Goal: Task Accomplishment & Management: Use online tool/utility

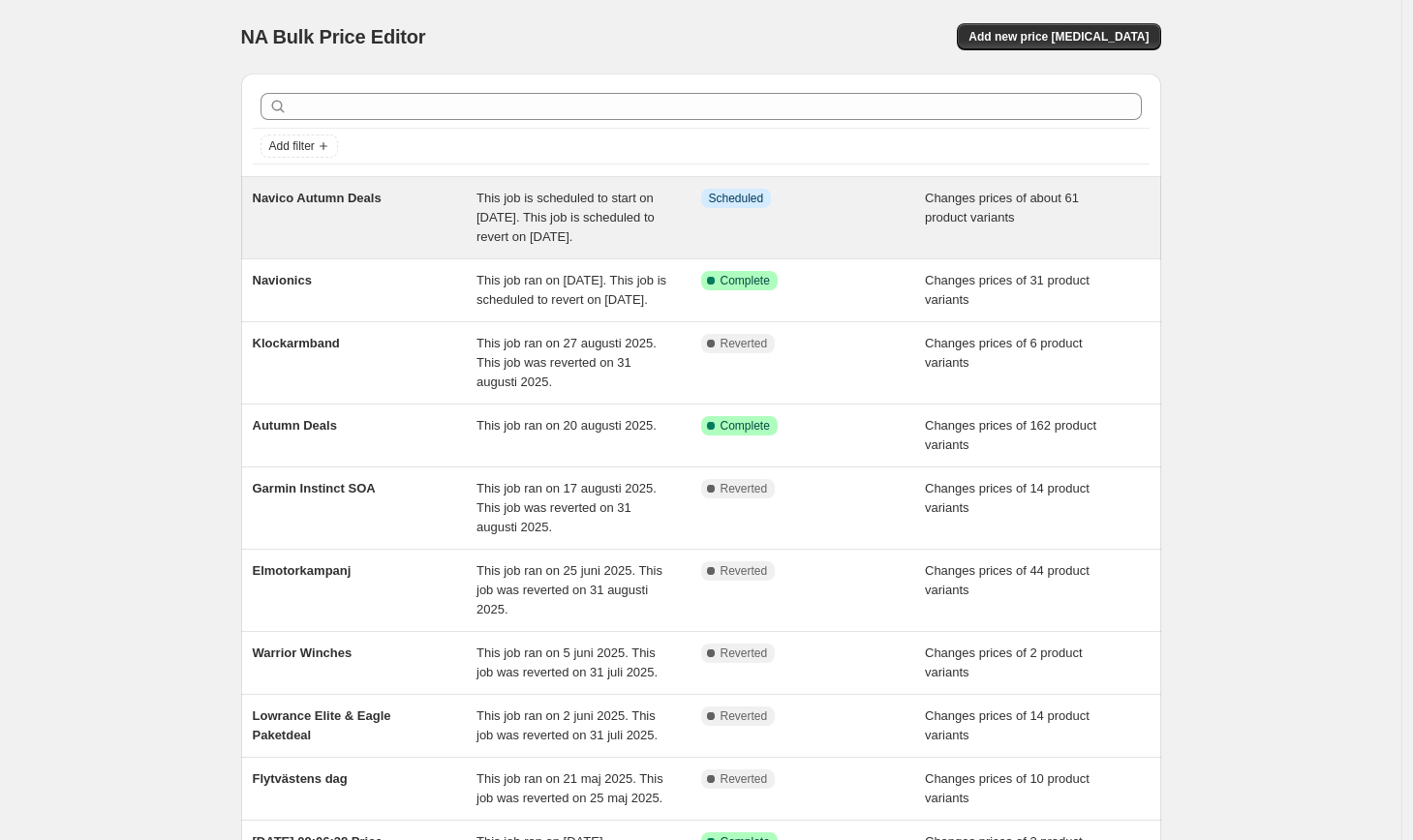
click at [328, 204] on span "Navico Autumn Deals" at bounding box center [317, 198] width 129 height 15
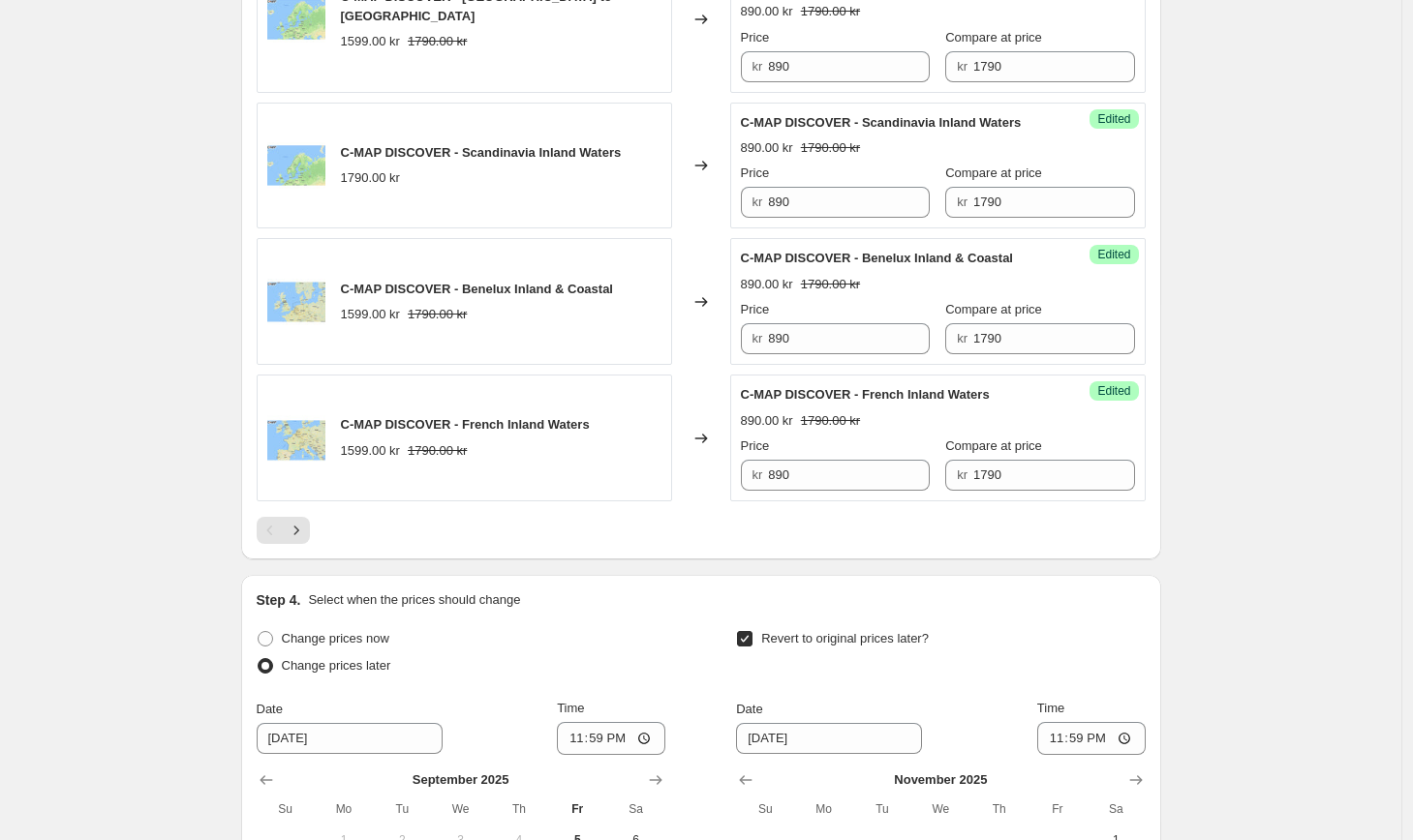
scroll to position [3186, 0]
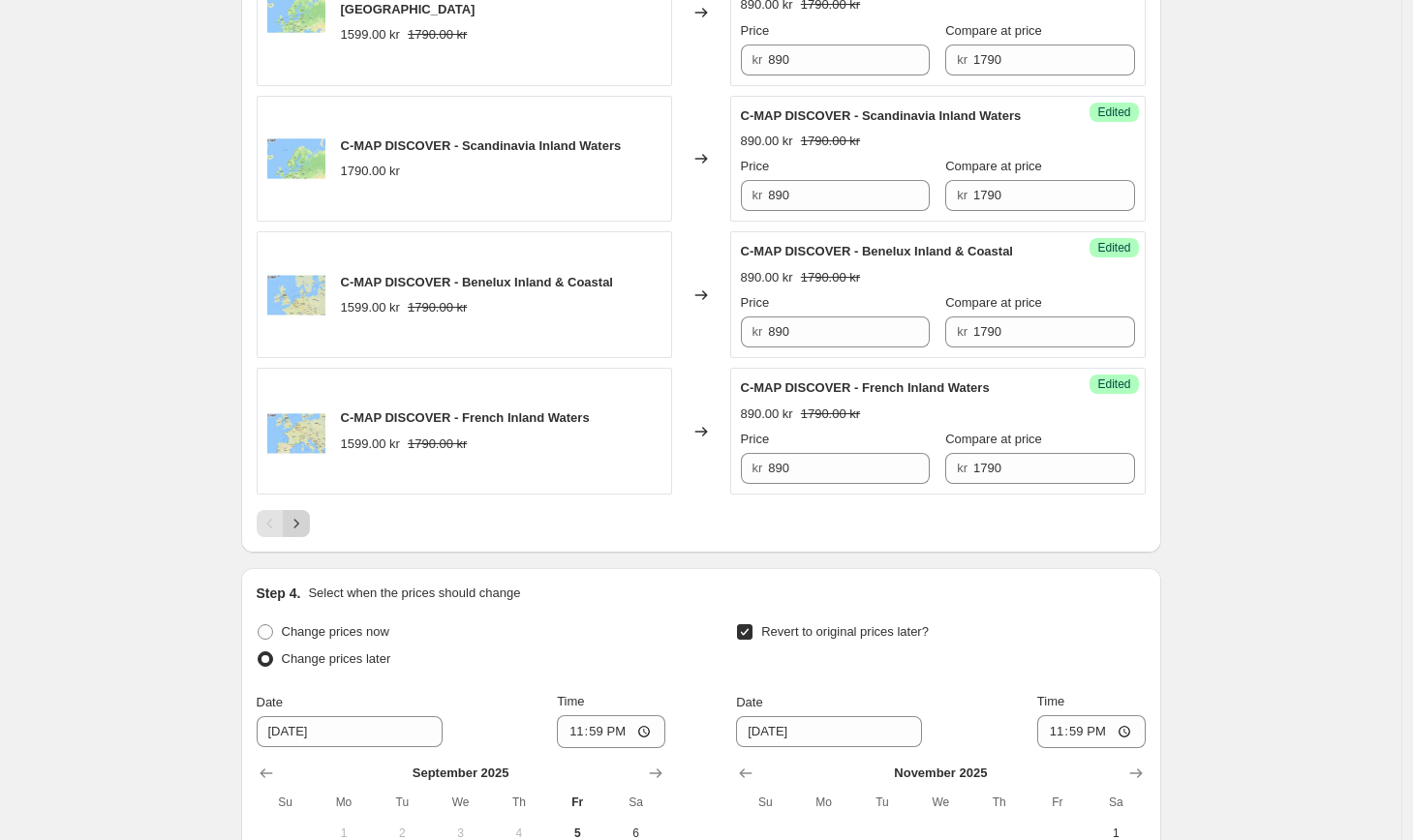
click at [306, 514] on icon "Next" at bounding box center [295, 523] width 19 height 19
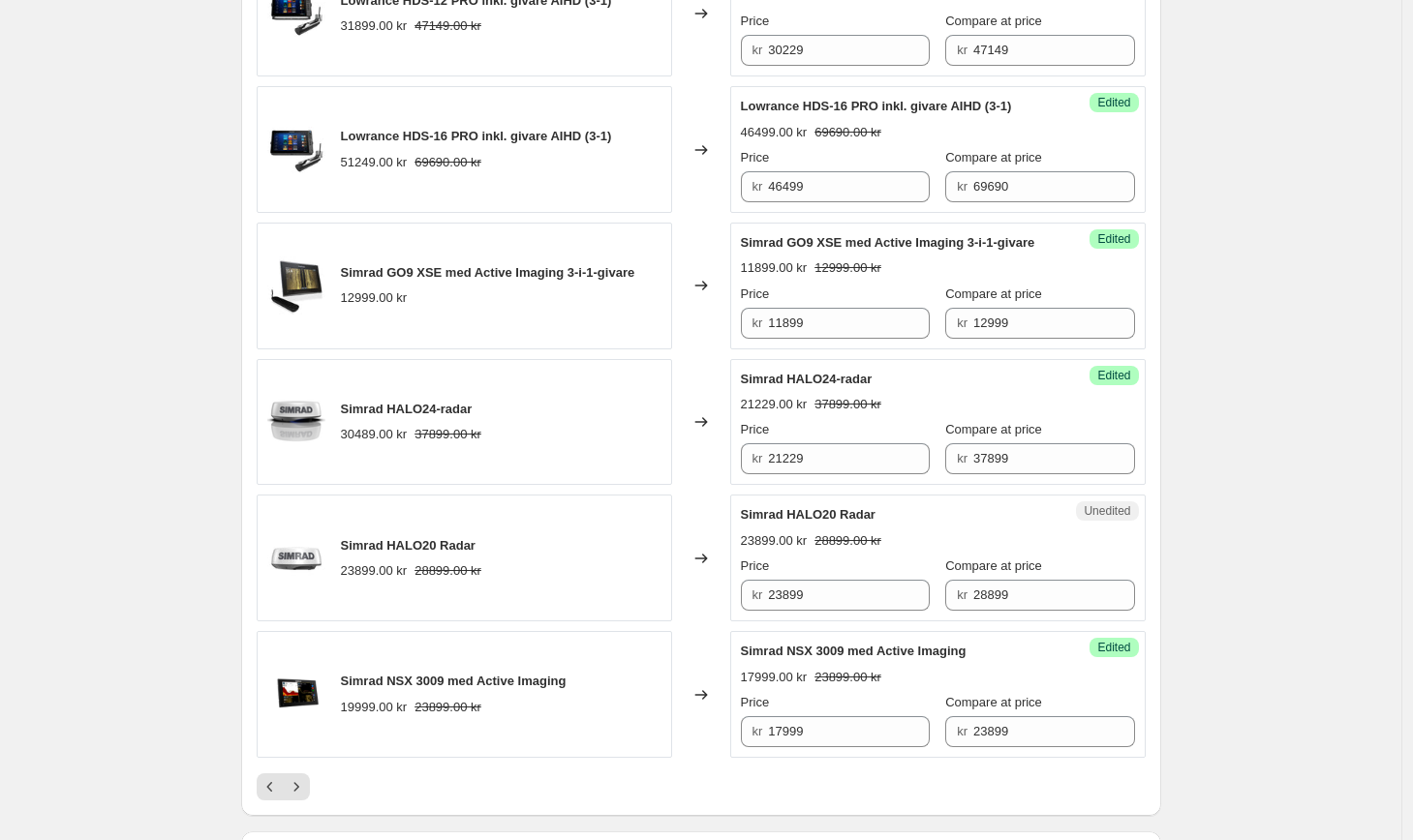
scroll to position [2869, 0]
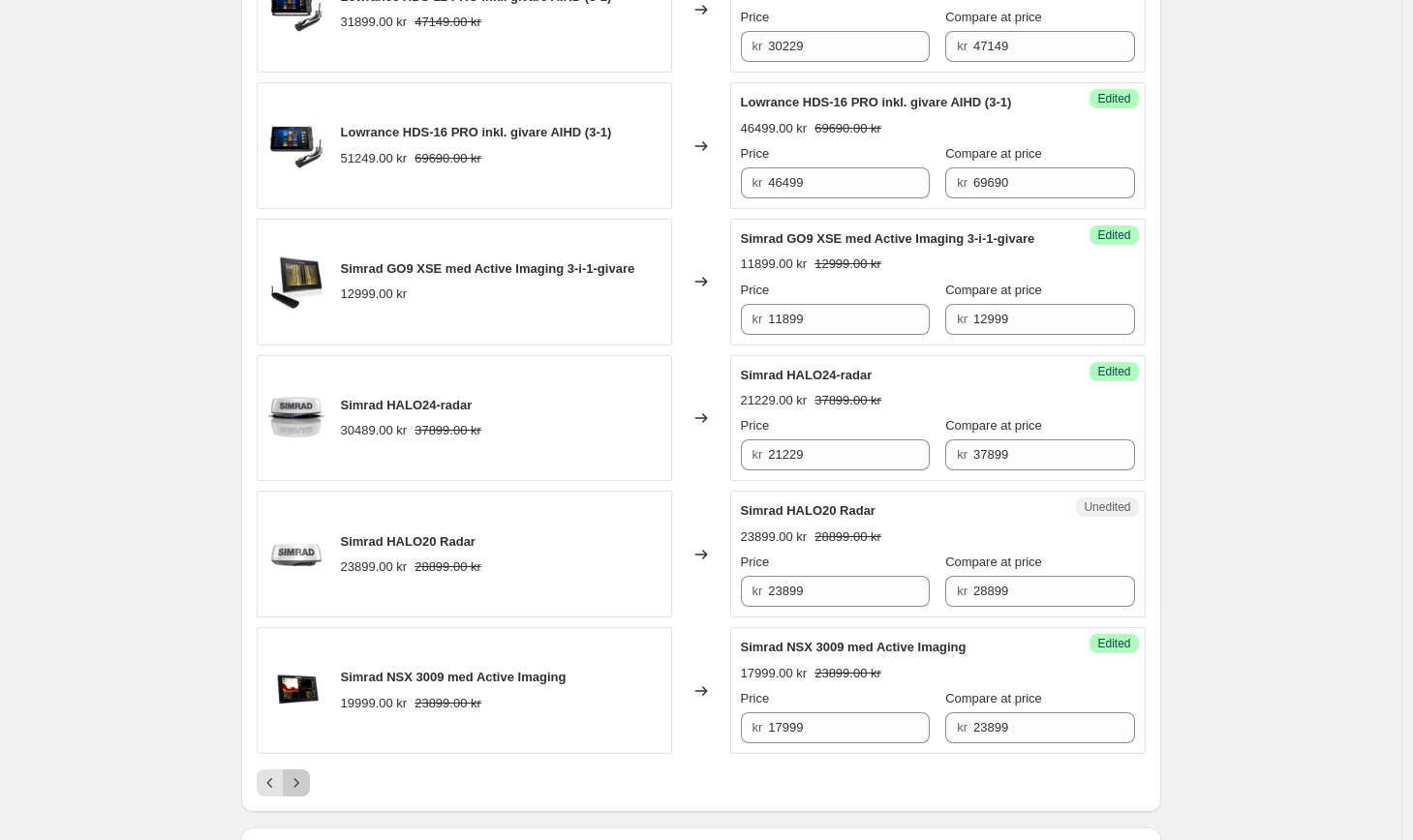
click at [300, 773] on icon "Next" at bounding box center [295, 782] width 19 height 19
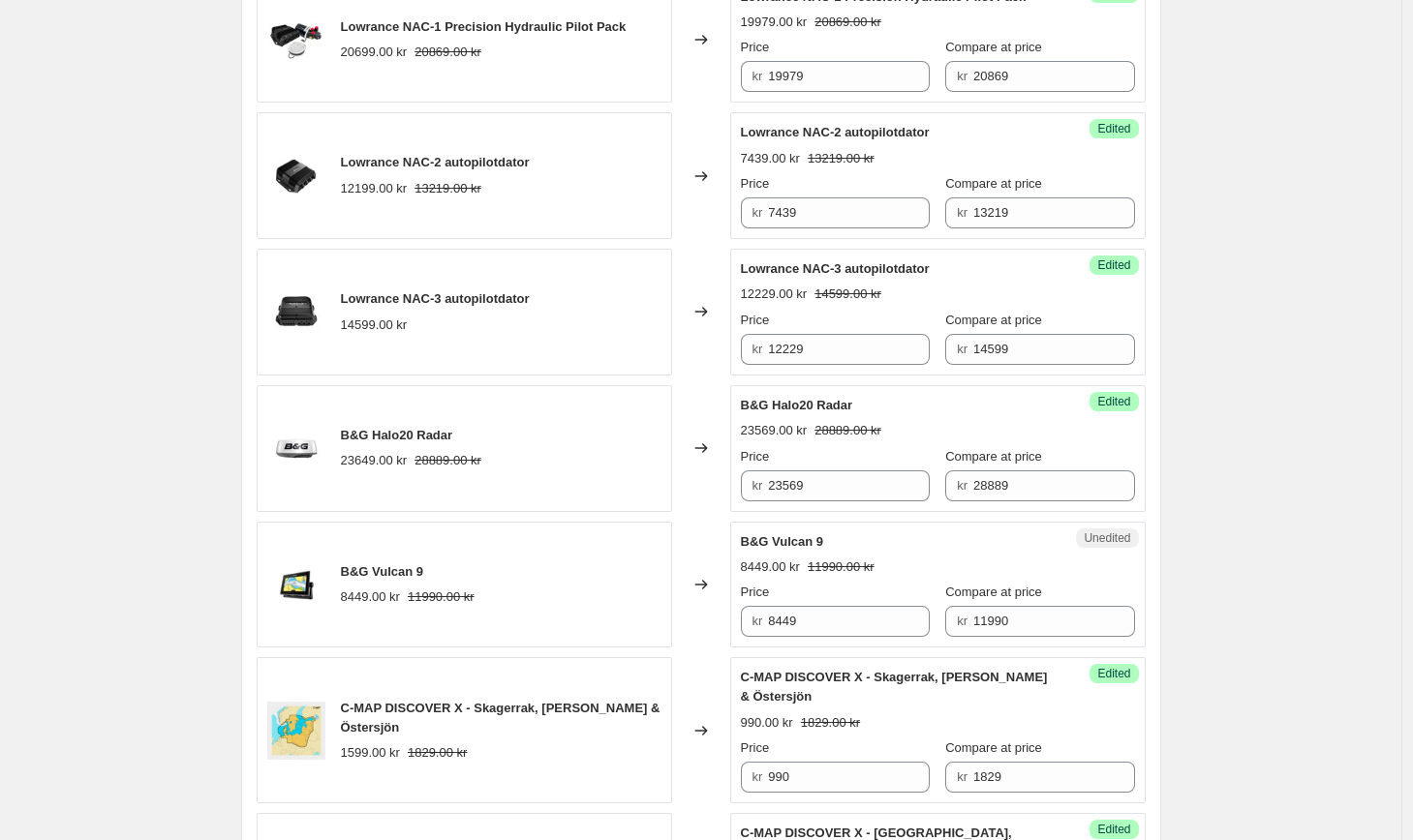
scroll to position [1386, 0]
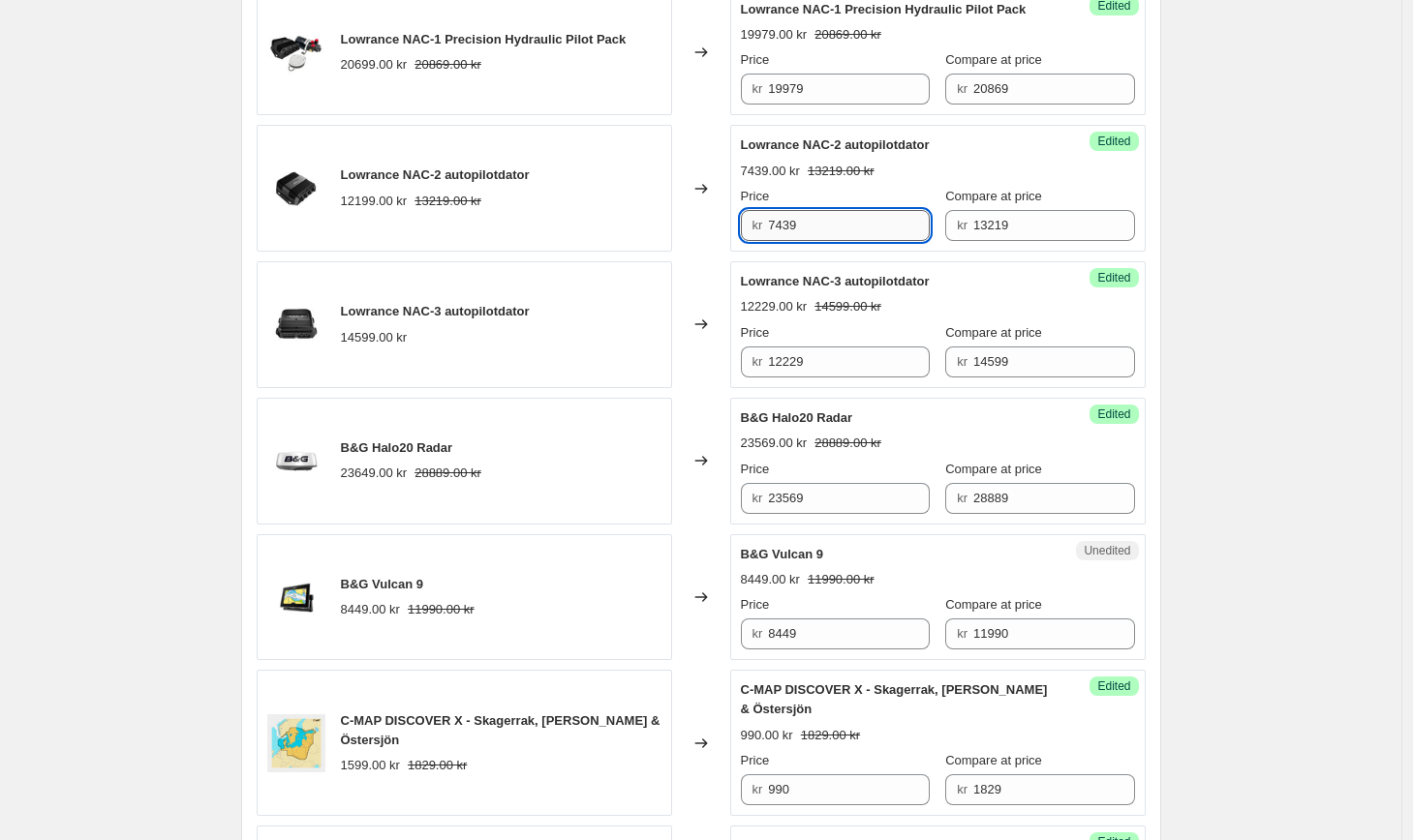
click at [835, 242] on input "7439" at bounding box center [848, 225] width 162 height 31
type input "7899"
click at [1199, 362] on div "Navico Autumn Deals. This page is ready Navico Autumn Deals Info Scheduled Copy…" at bounding box center [700, 805] width 1401 height 4382
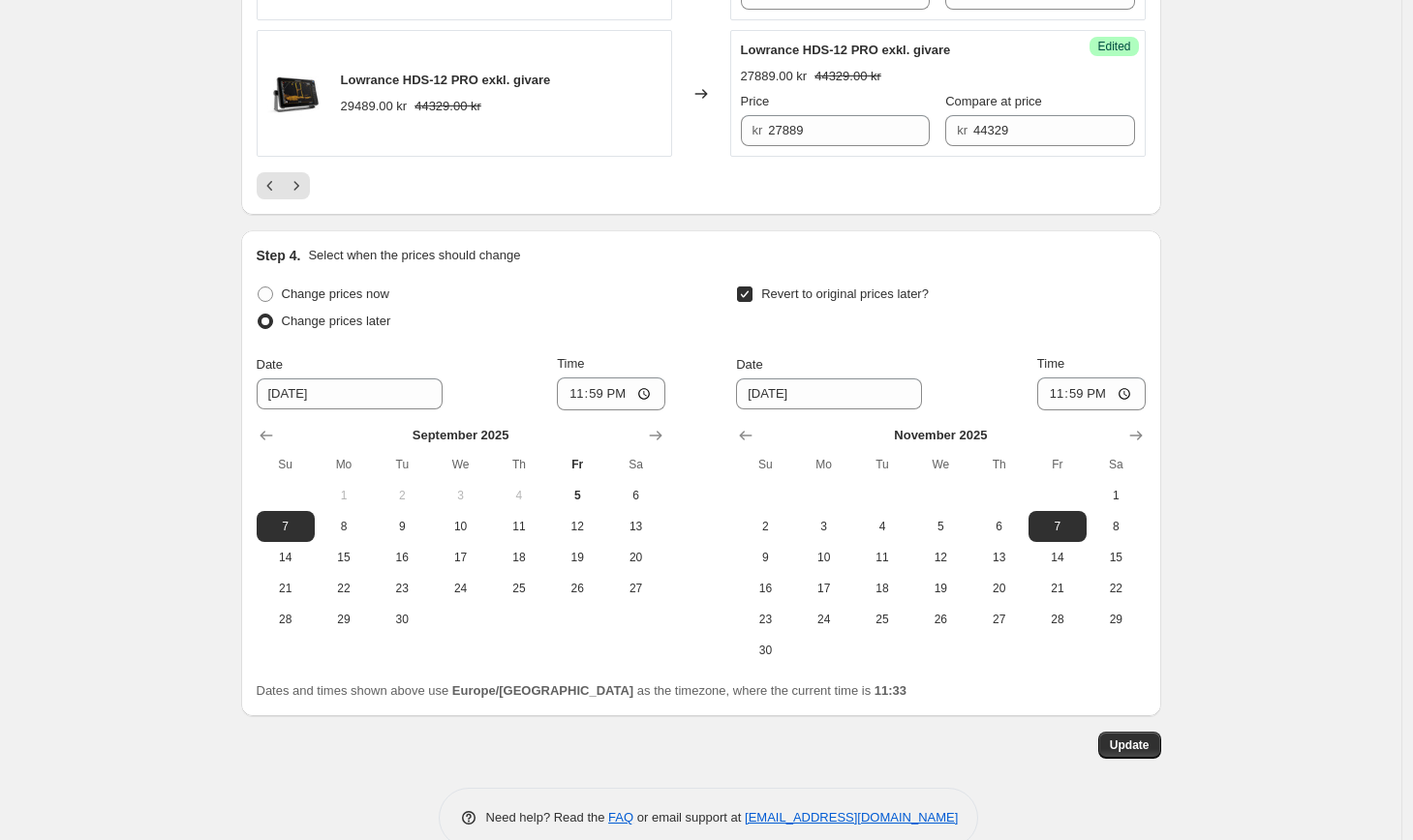
scroll to position [3542, 0]
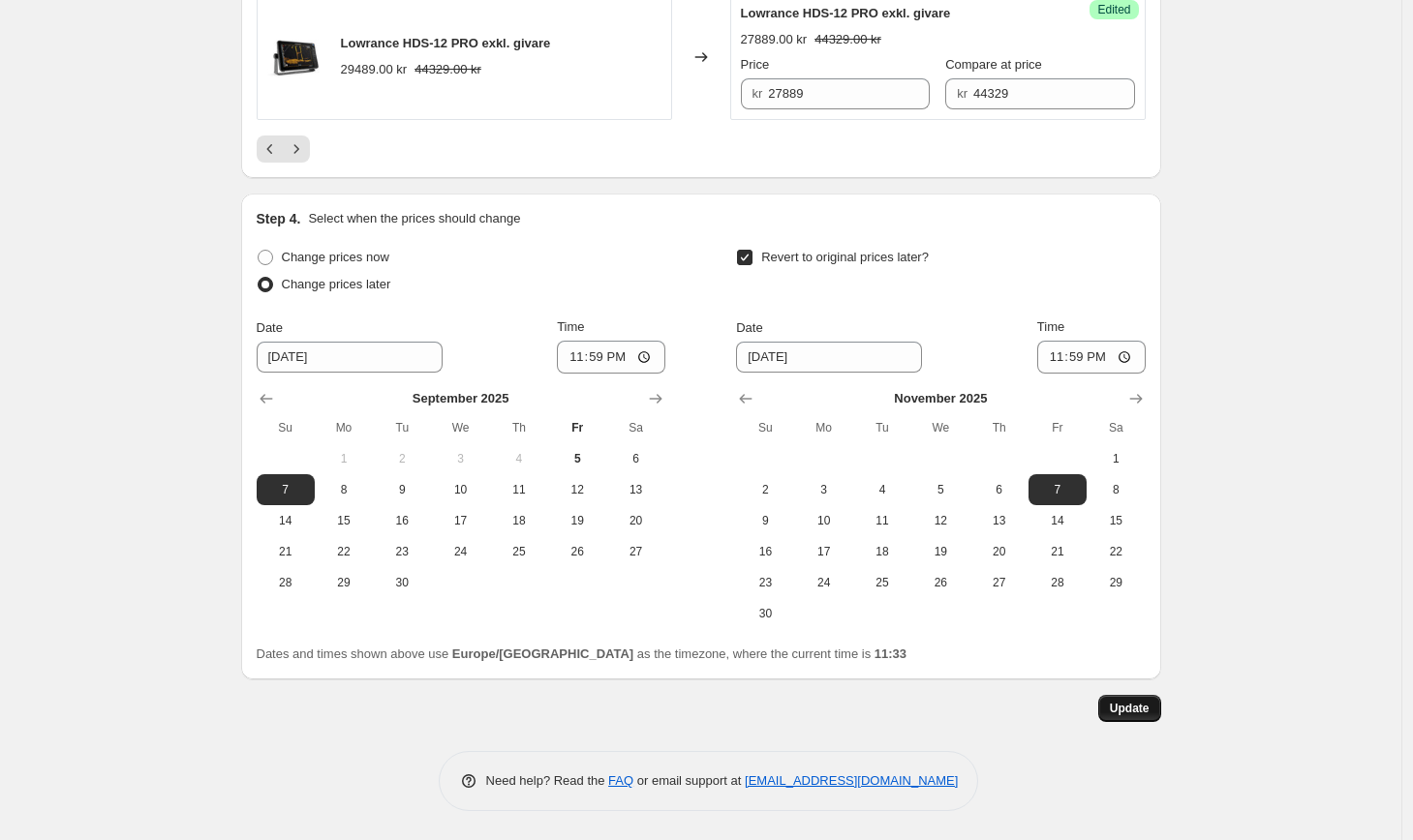
click at [1133, 708] on span "Update" at bounding box center [1130, 709] width 40 height 16
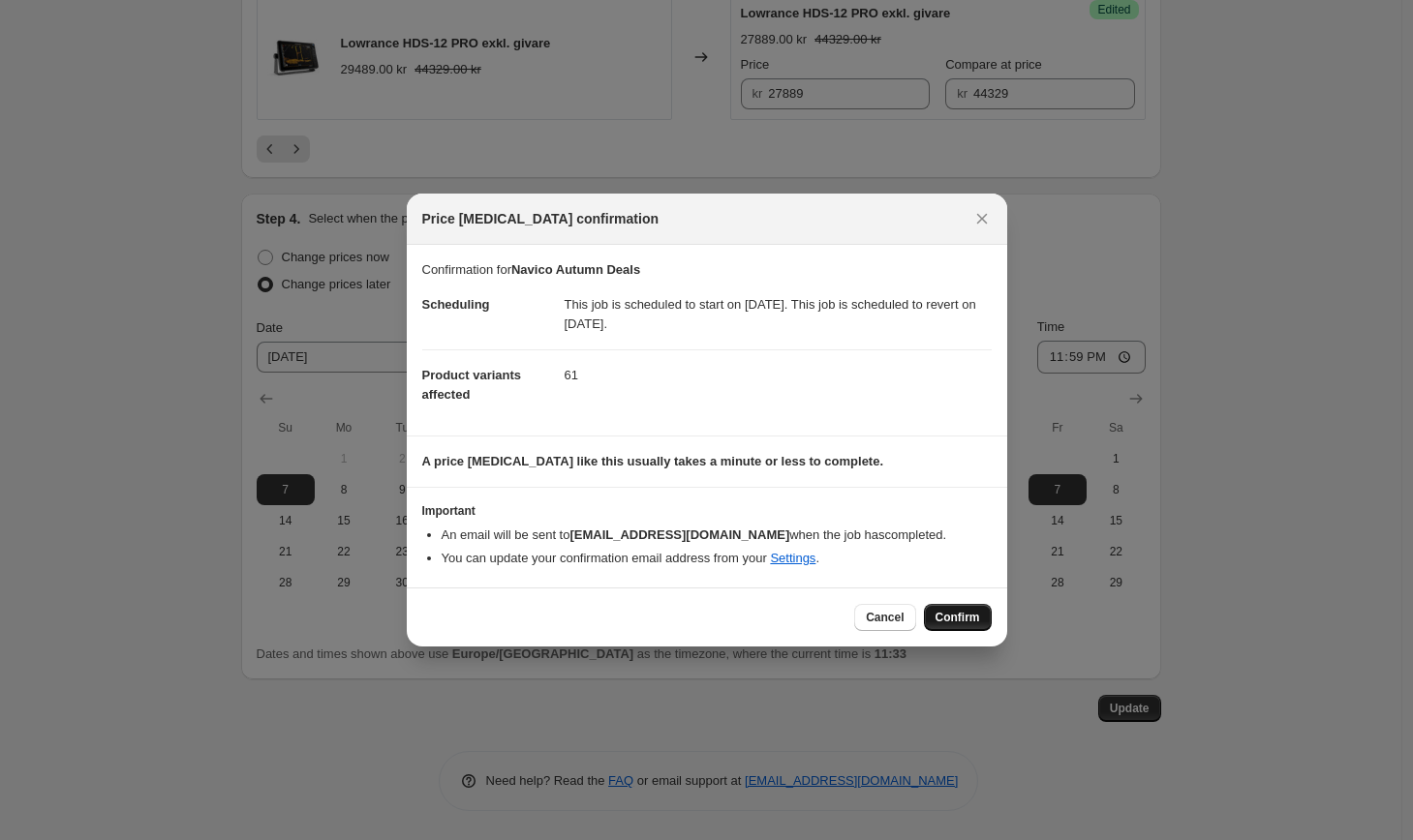
click at [952, 614] on span "Confirm" at bounding box center [958, 618] width 45 height 16
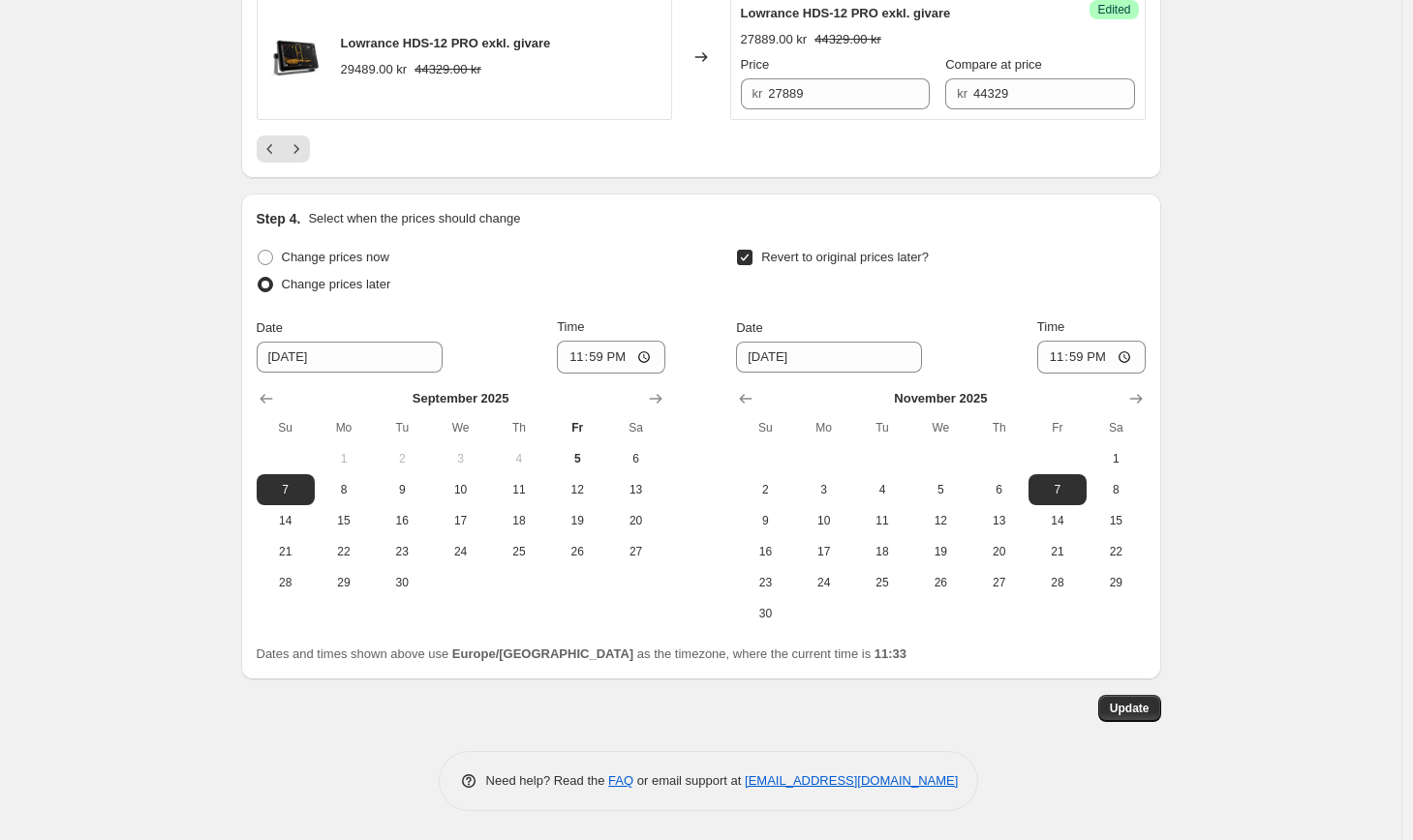
scroll to position [0, 0]
